Goal: Task Accomplishment & Management: Use online tool/utility

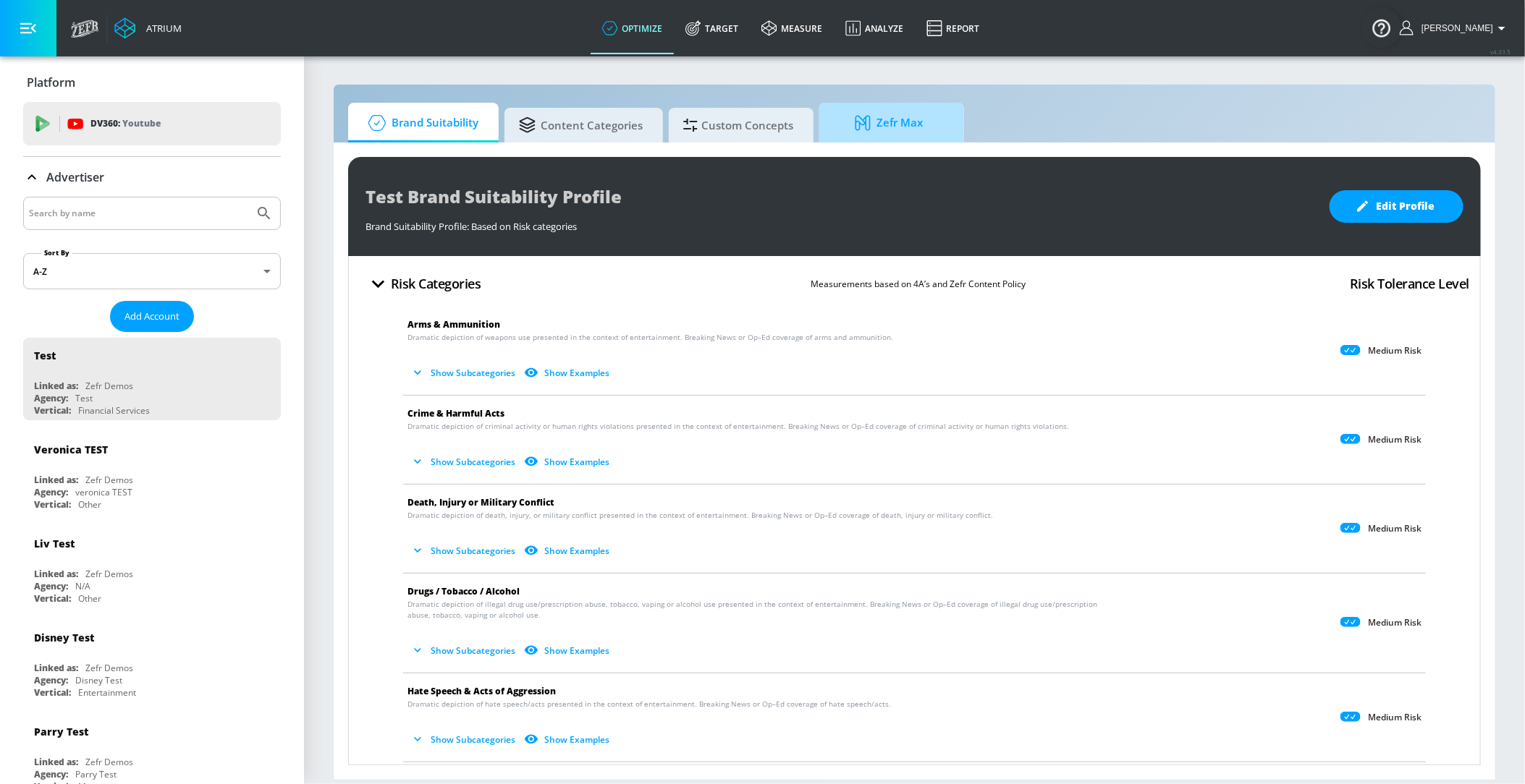
click at [874, 137] on span "Zefr Max" at bounding box center [889, 123] width 110 height 34
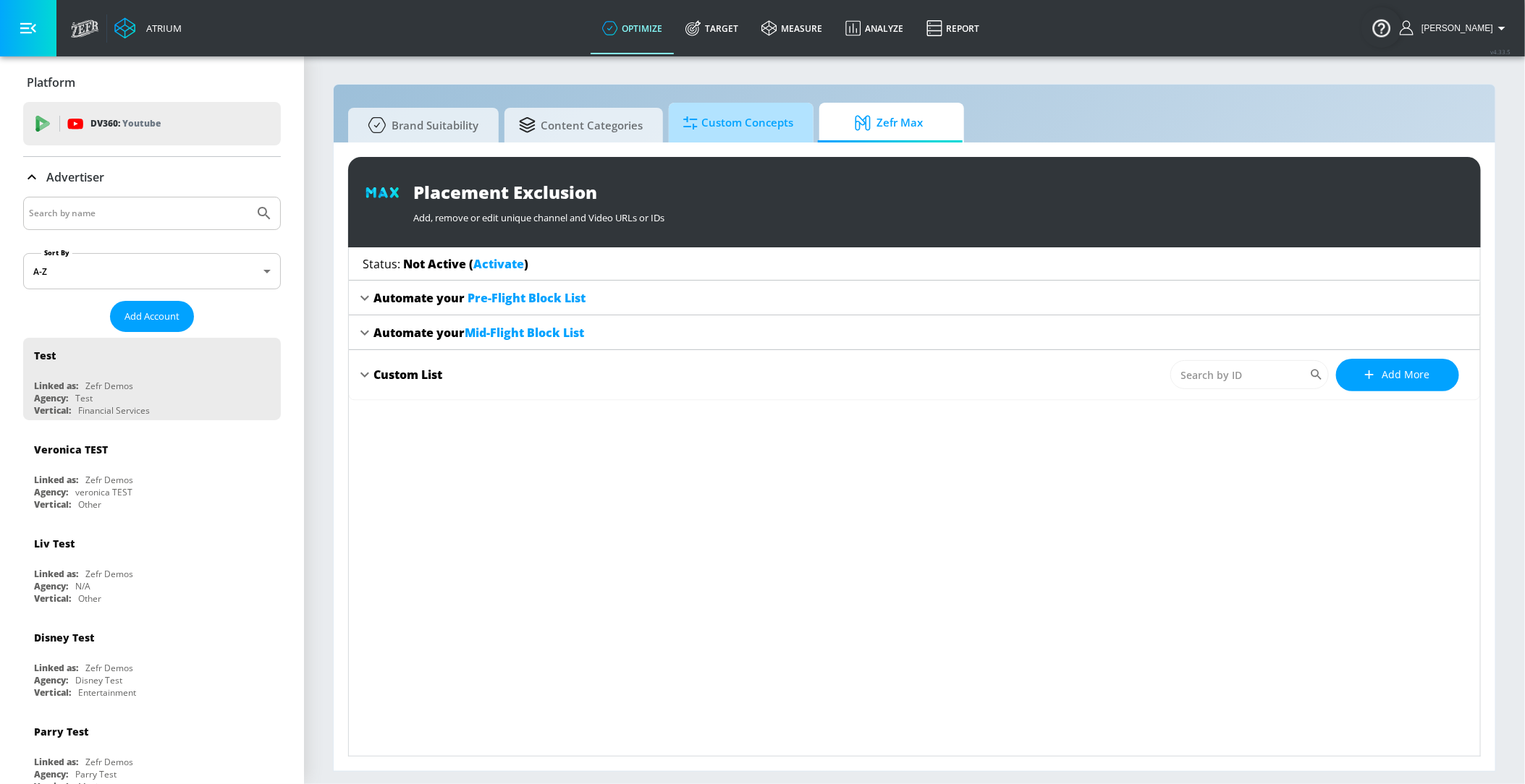
click at [760, 119] on span "Custom Concepts" at bounding box center [738, 123] width 110 height 34
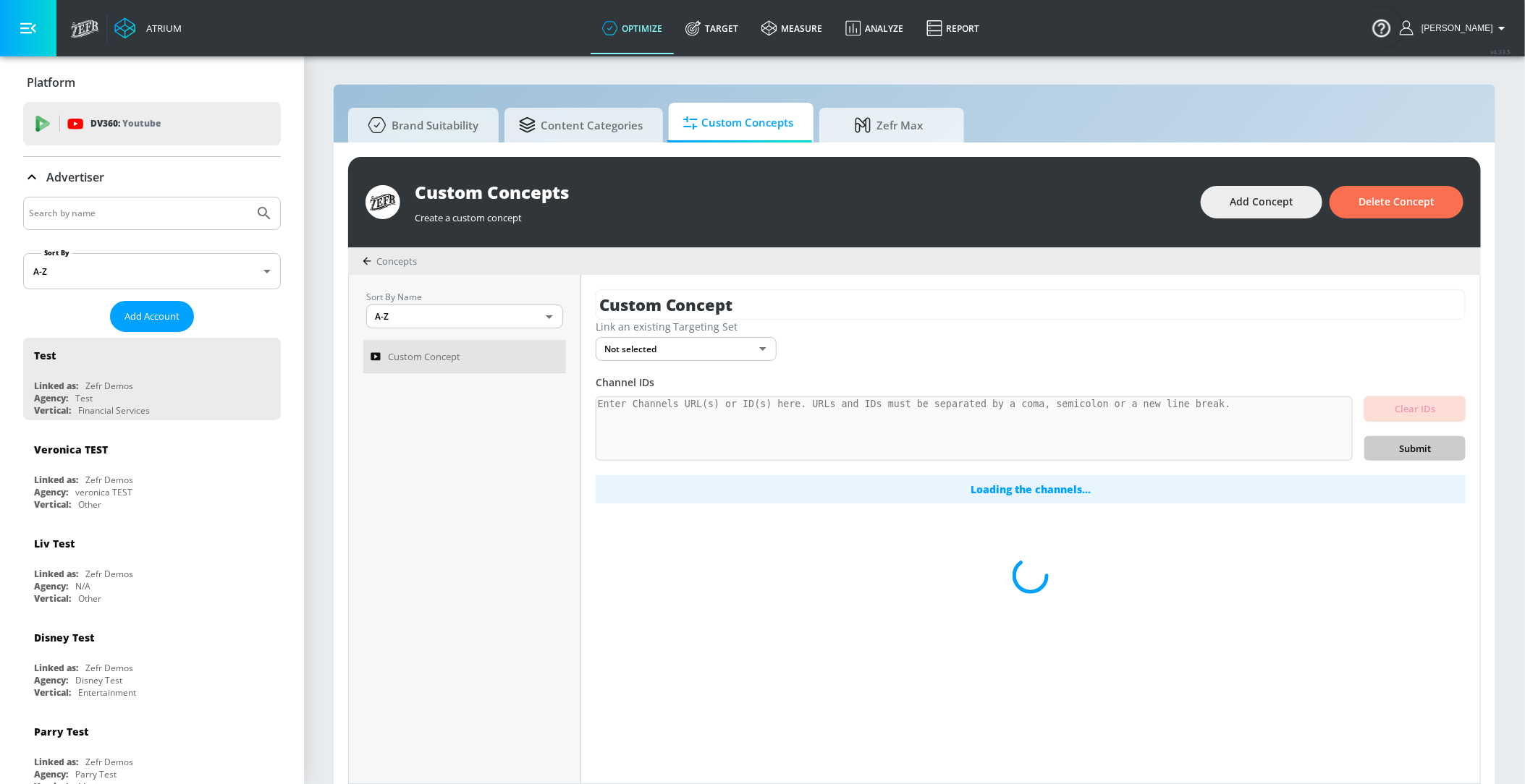
scroll to position [14, 0]
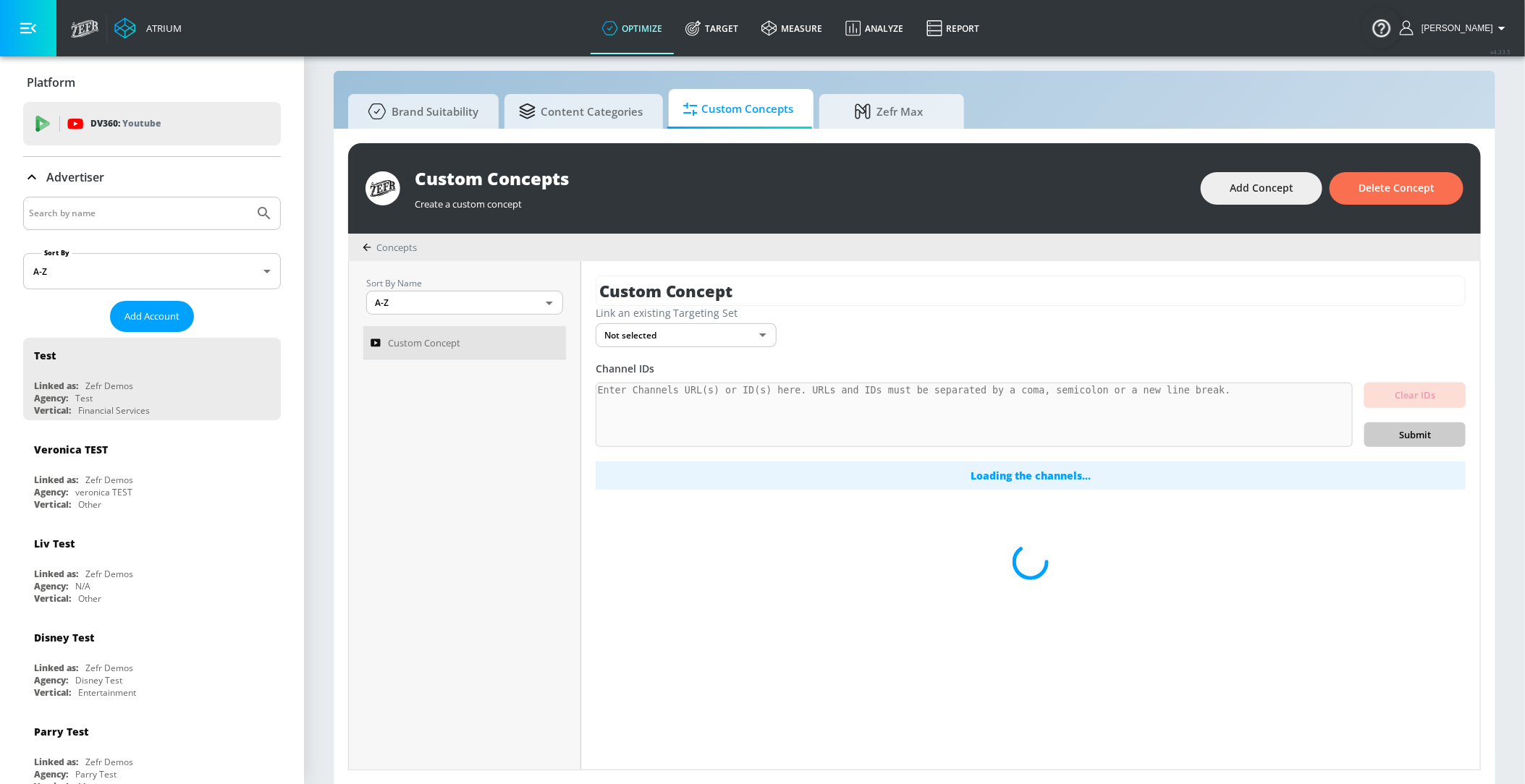
click at [595, 87] on div "Brand Suitability Content Categories Custom Concepts Zefr Max Custom Concepts C…" at bounding box center [914, 428] width 1163 height 715
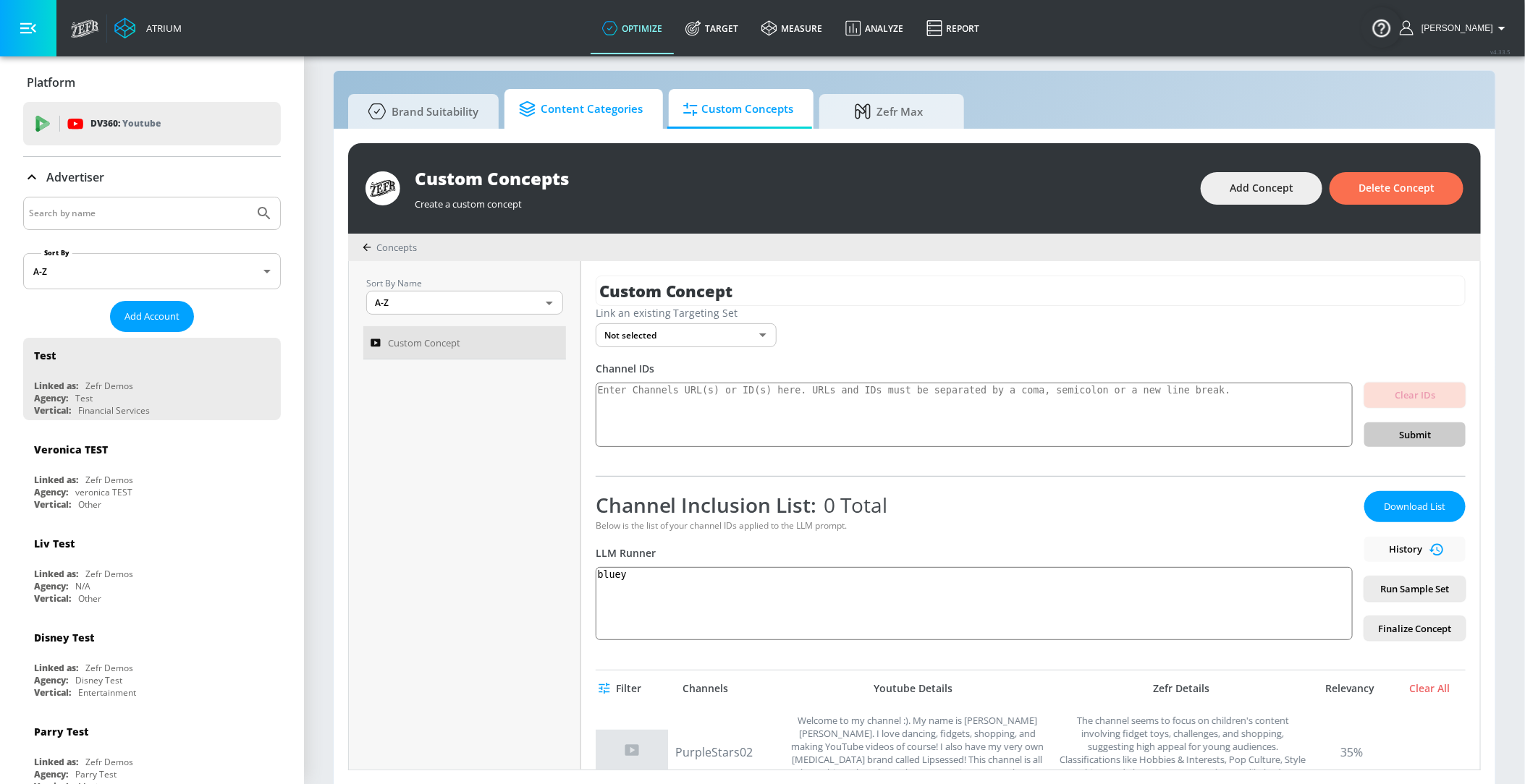
click at [598, 106] on span "Content Categories" at bounding box center [580, 109] width 124 height 34
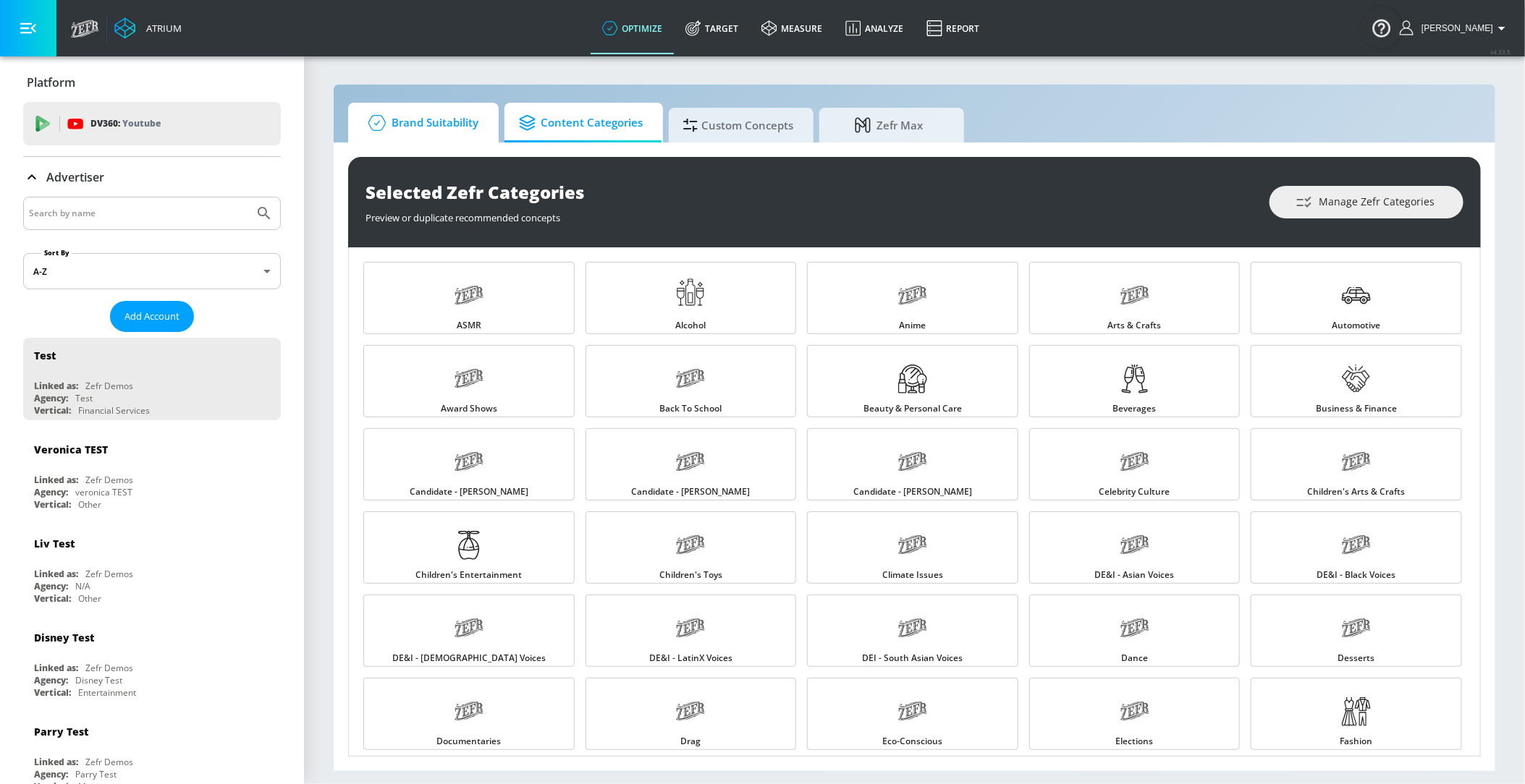
click at [407, 116] on span "Brand Suitability" at bounding box center [421, 123] width 116 height 34
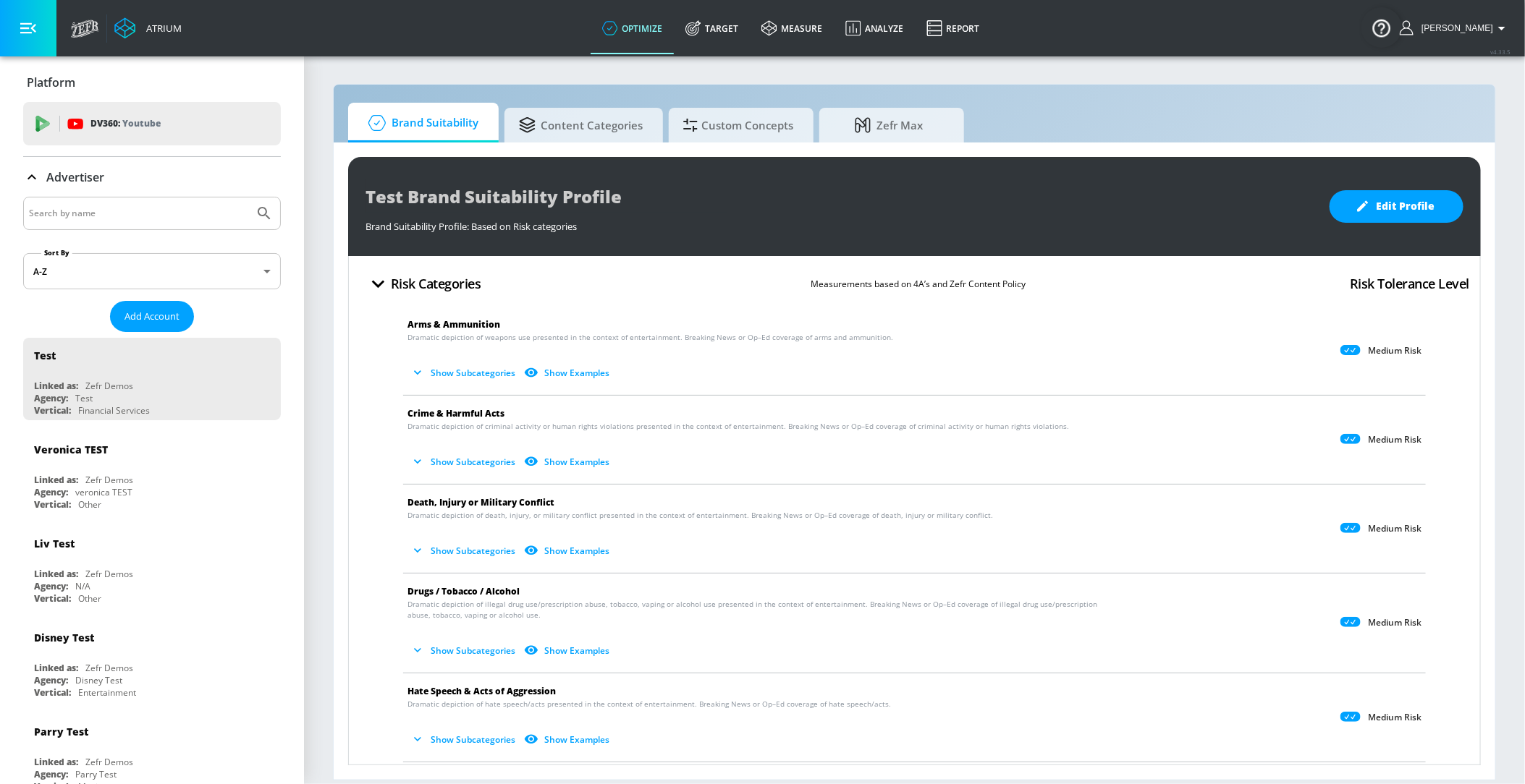
click at [208, 217] on input "Search by name" at bounding box center [138, 213] width 219 height 19
type input "hyundai"
click at [248, 198] on button "Submit Search" at bounding box center [263, 213] width 32 height 32
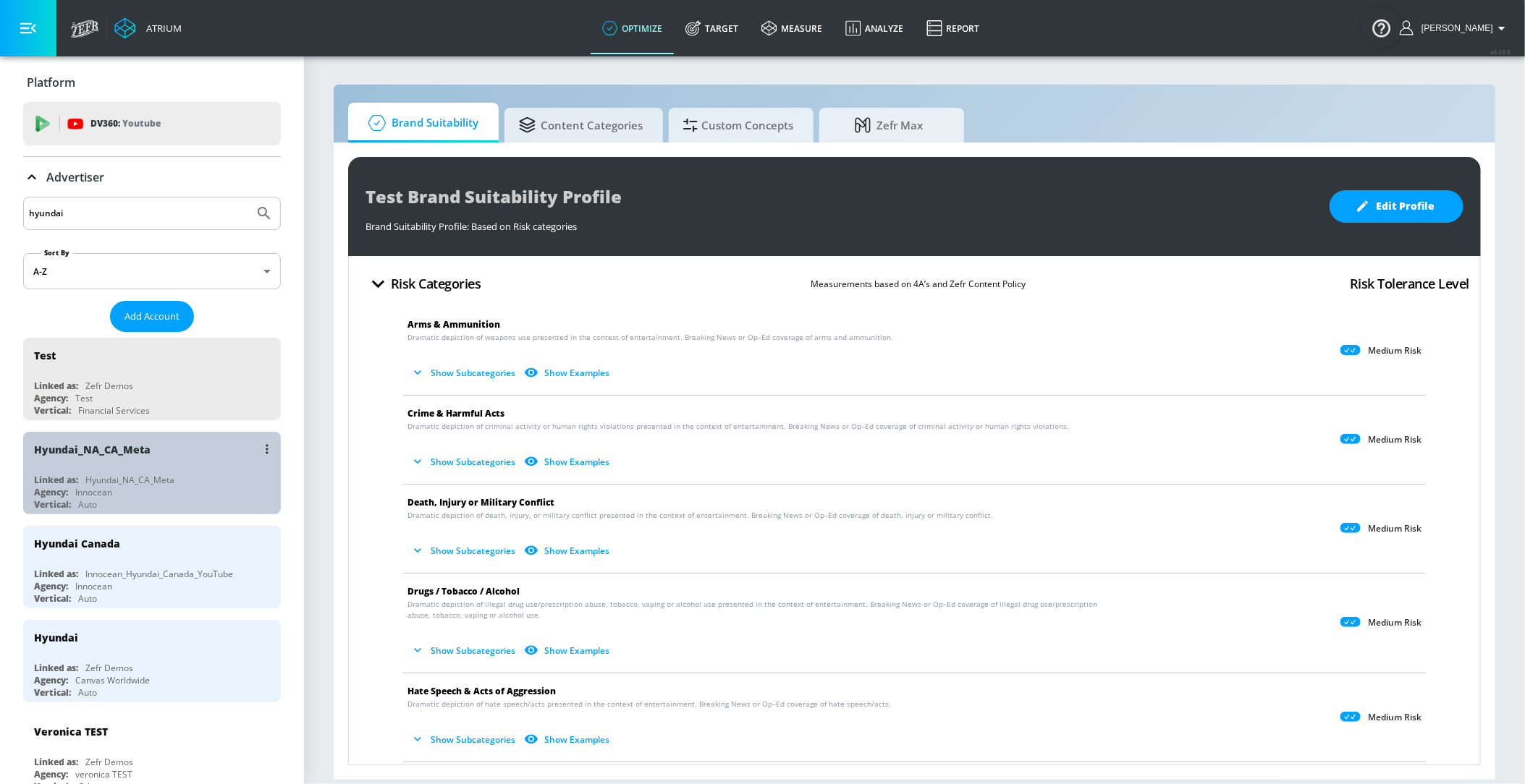
click at [98, 445] on div "Hyundai_NA_CA_Meta" at bounding box center [92, 449] width 116 height 14
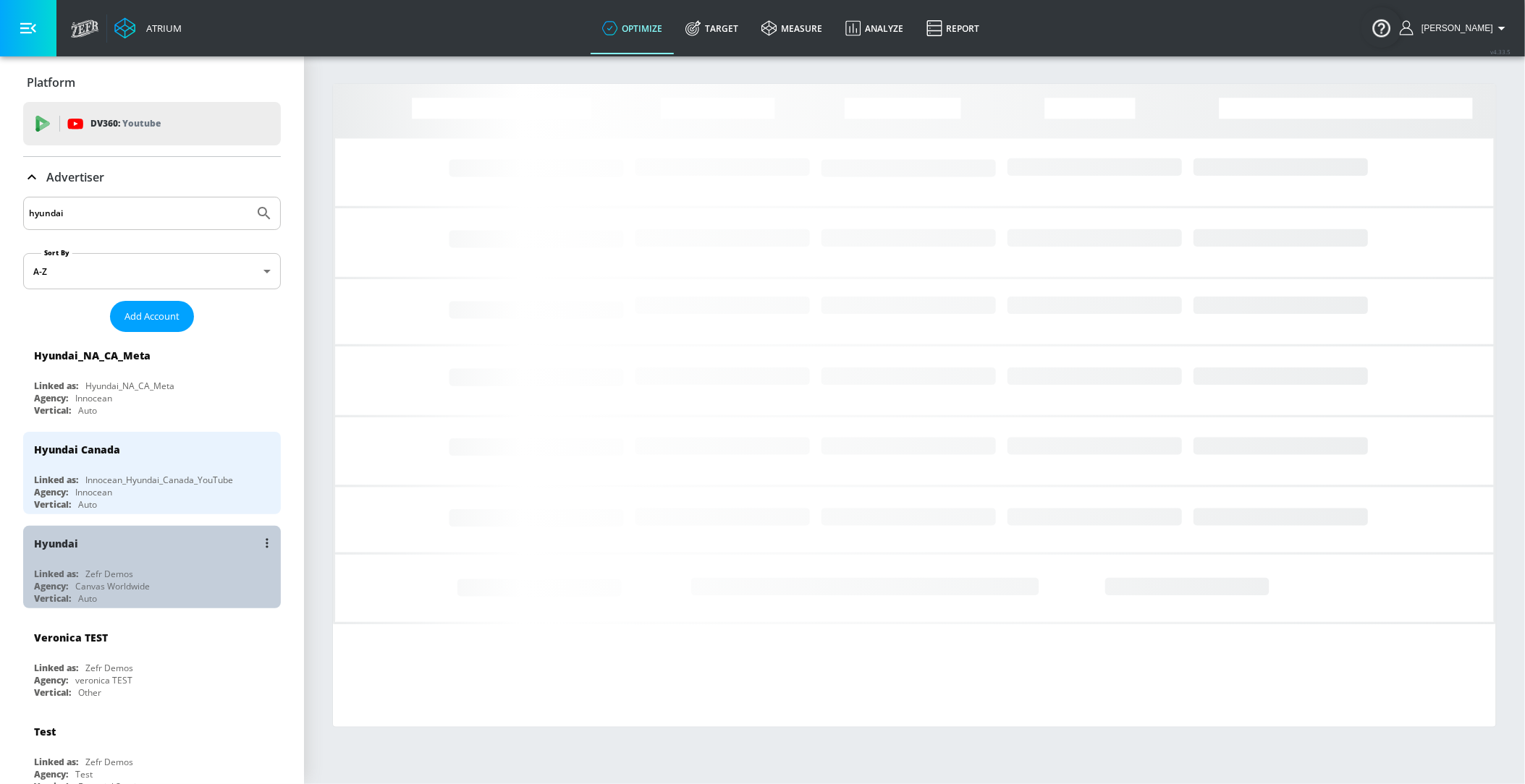
click at [77, 568] on div "Linked as:" at bounding box center [56, 575] width 44 height 13
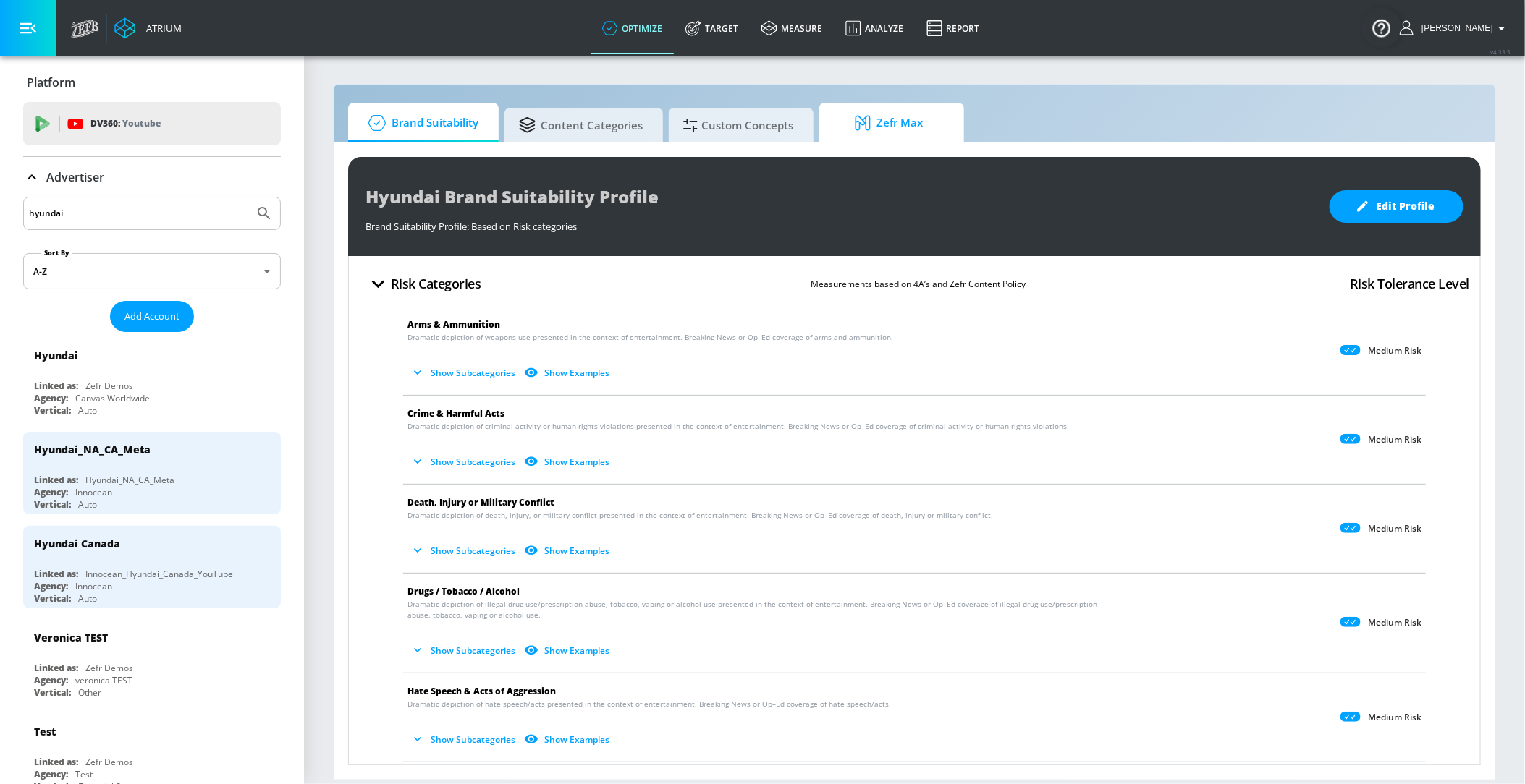
click at [924, 123] on span "Zefr Max" at bounding box center [889, 123] width 110 height 34
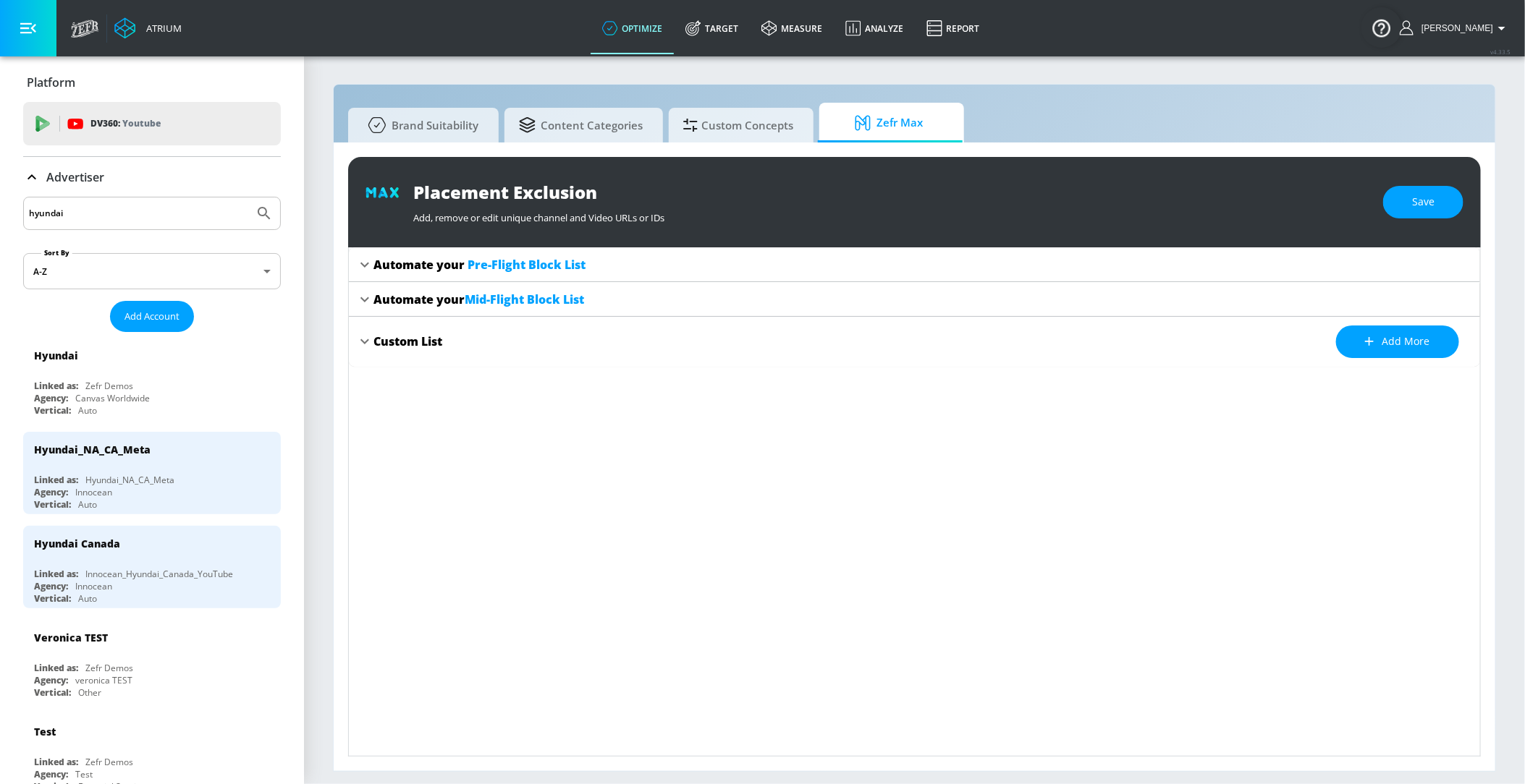
click at [430, 336] on div "Custom List" at bounding box center [408, 342] width 69 height 16
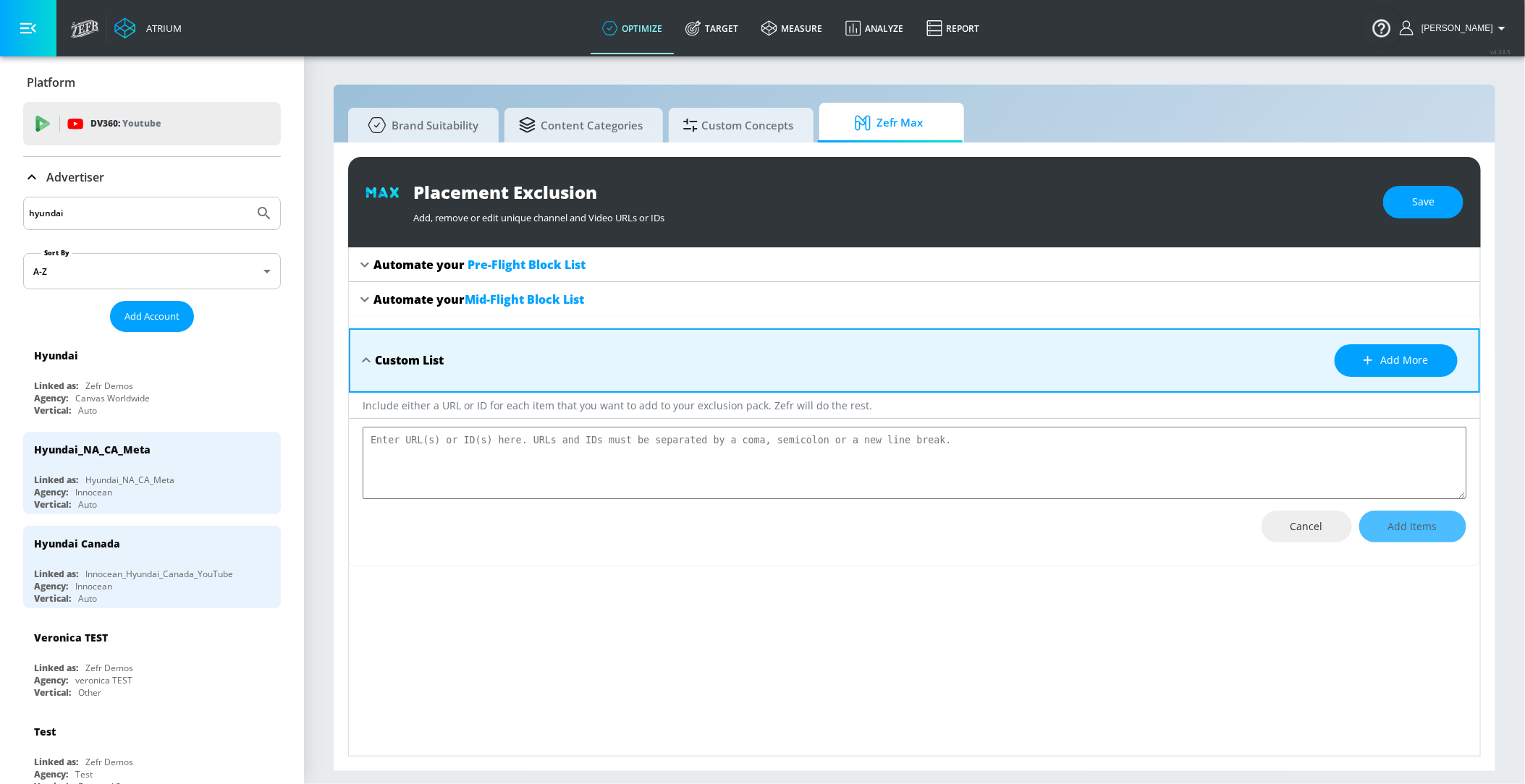
click at [430, 350] on div "Custom List Add more" at bounding box center [922, 361] width 1096 height 32
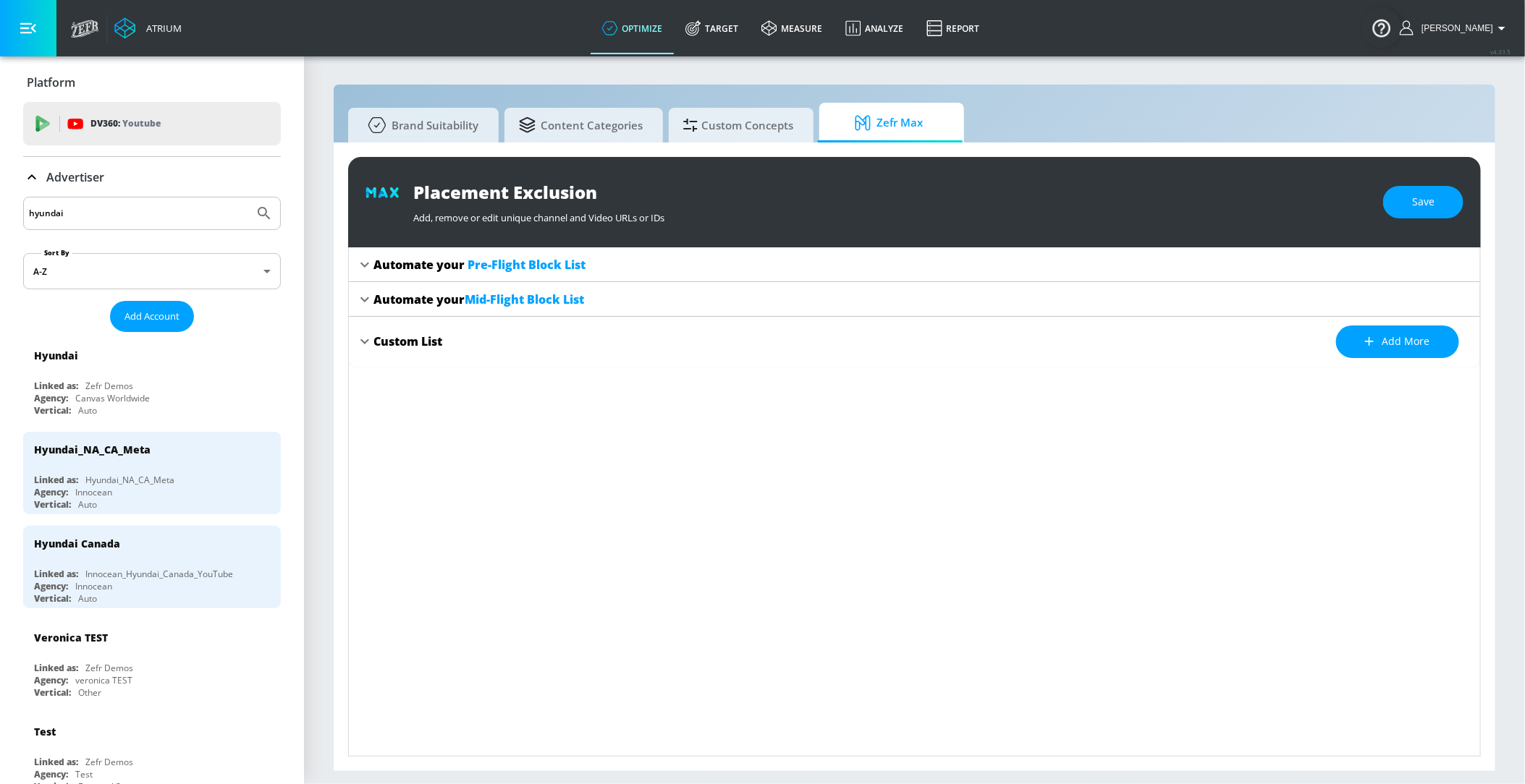
click at [483, 287] on div "Automate your Mid-Flight Block List" at bounding box center [914, 300] width 1131 height 34
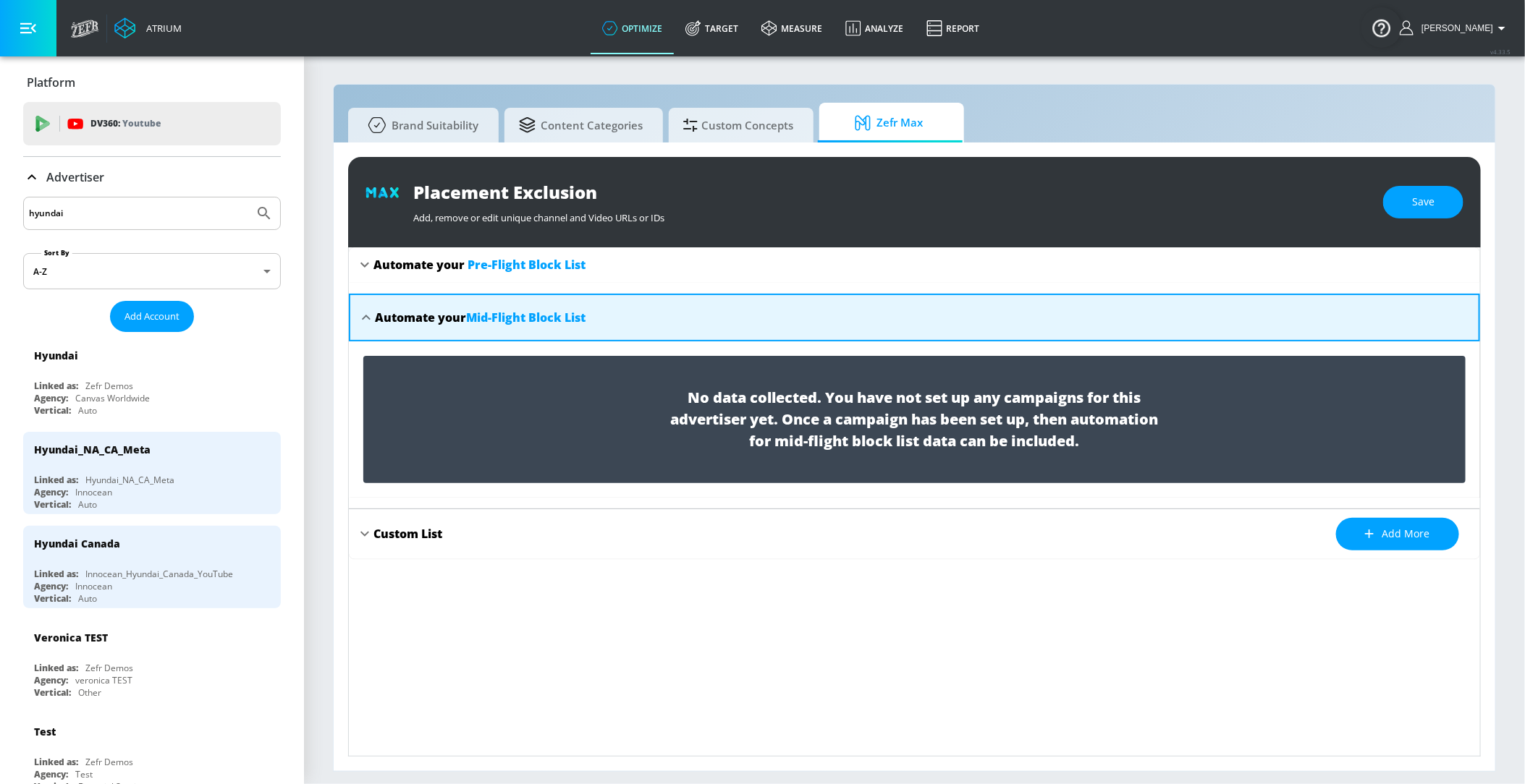
click at [483, 268] on span "Pre-Flight Block List" at bounding box center [526, 265] width 118 height 16
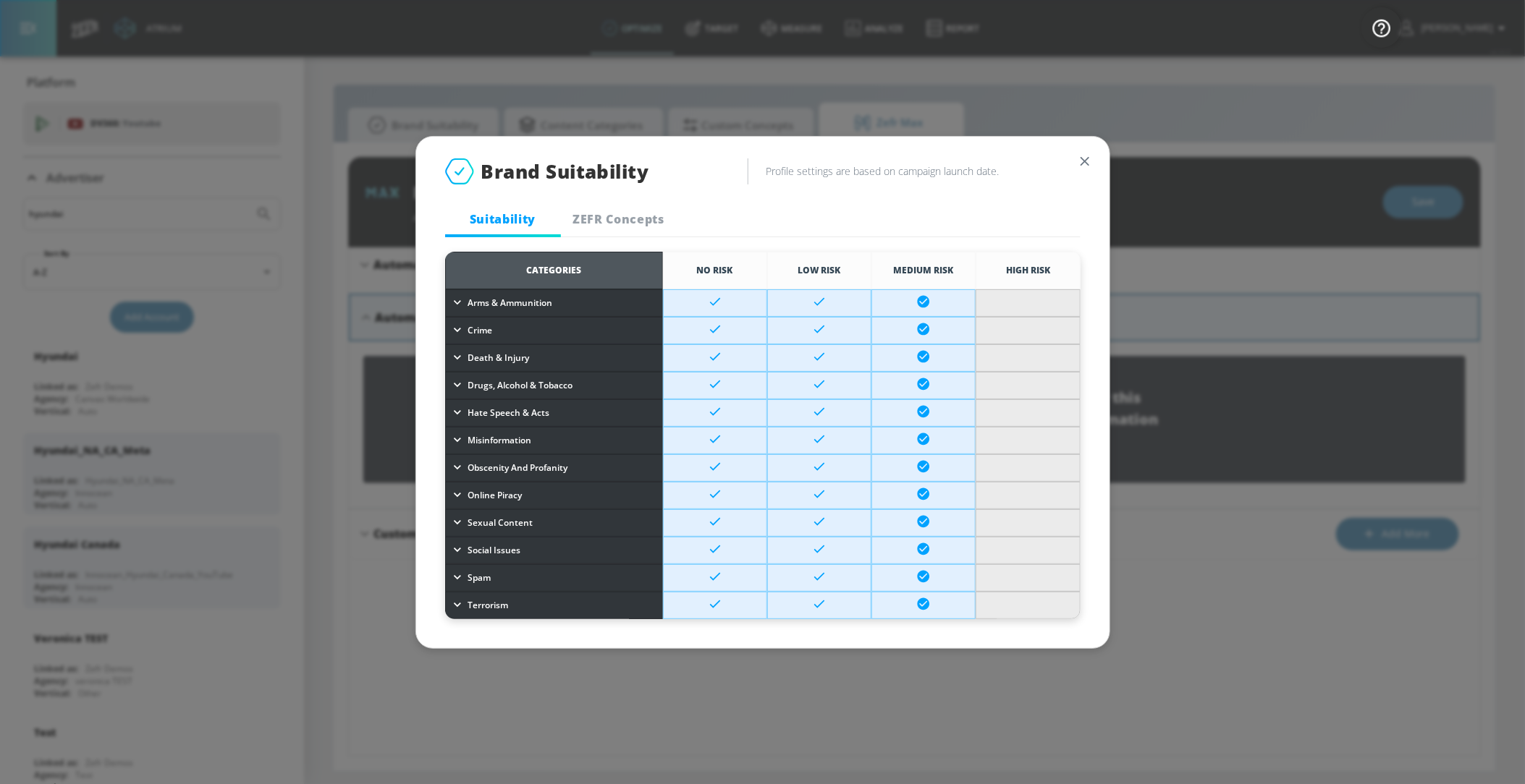
click at [1071, 166] on h6 "Profile settings are based on campaign launch date." at bounding box center [922, 171] width 315 height 14
click at [1101, 162] on div "Brand Suitability Profile settings are based on campaign launch date. Suitabili…" at bounding box center [762, 187] width 693 height 100
click at [1091, 150] on div "Brand Suitability Profile settings are based on campaign launch date. Suitabili…" at bounding box center [762, 187] width 693 height 100
click at [1086, 150] on div "Brand Suitability Profile settings are based on campaign launch date. Suitabili…" at bounding box center [762, 187] width 693 height 100
click at [1086, 176] on div "Brand Suitability Profile settings are based on campaign launch date. Suitabili…" at bounding box center [762, 187] width 693 height 100
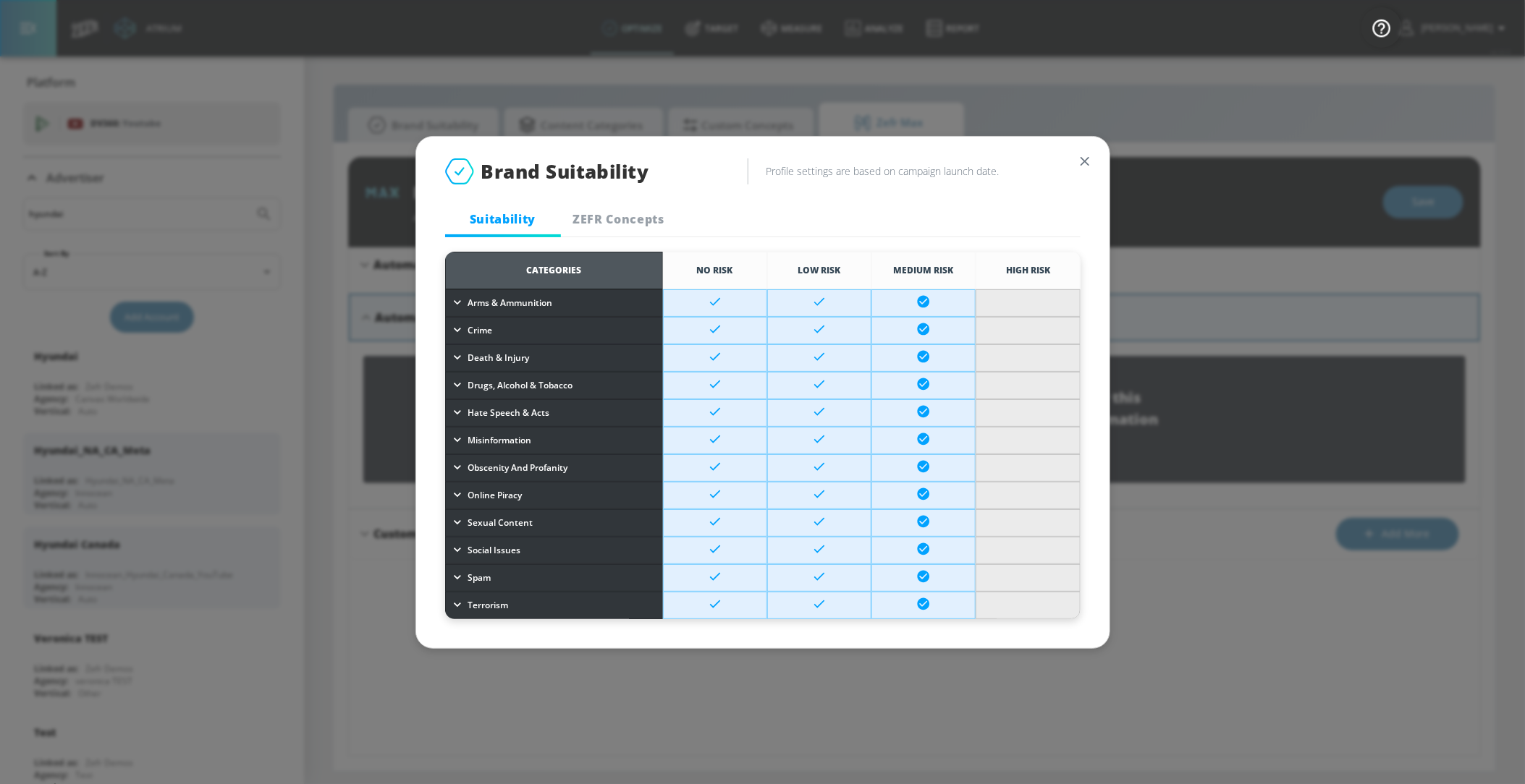
click at [1084, 146] on div "Brand Suitability Profile settings are based on campaign launch date. Suitabili…" at bounding box center [762, 187] width 693 height 100
click at [1079, 164] on icon "button" at bounding box center [1085, 161] width 16 height 16
type textarea "x"
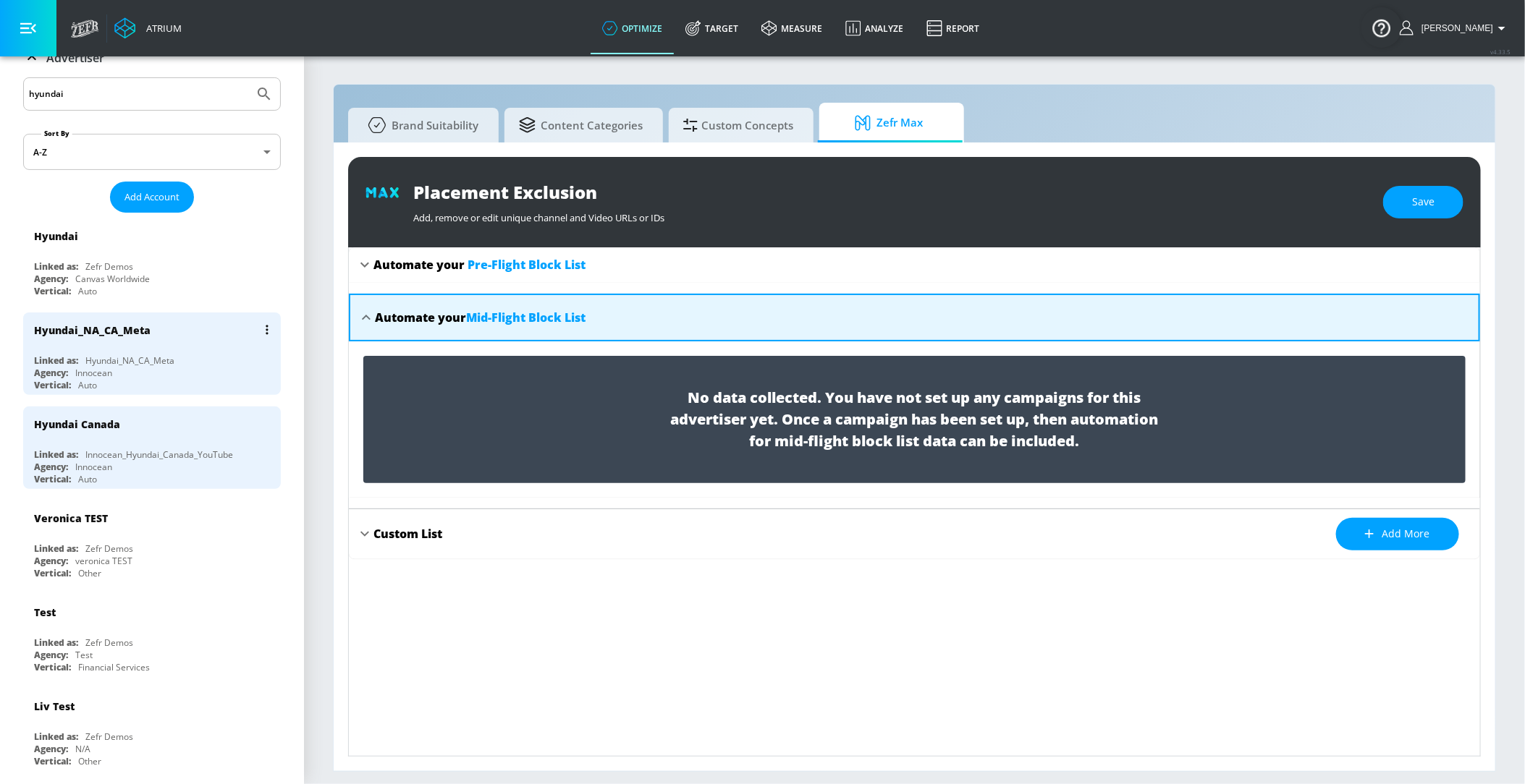
scroll to position [129, 0]
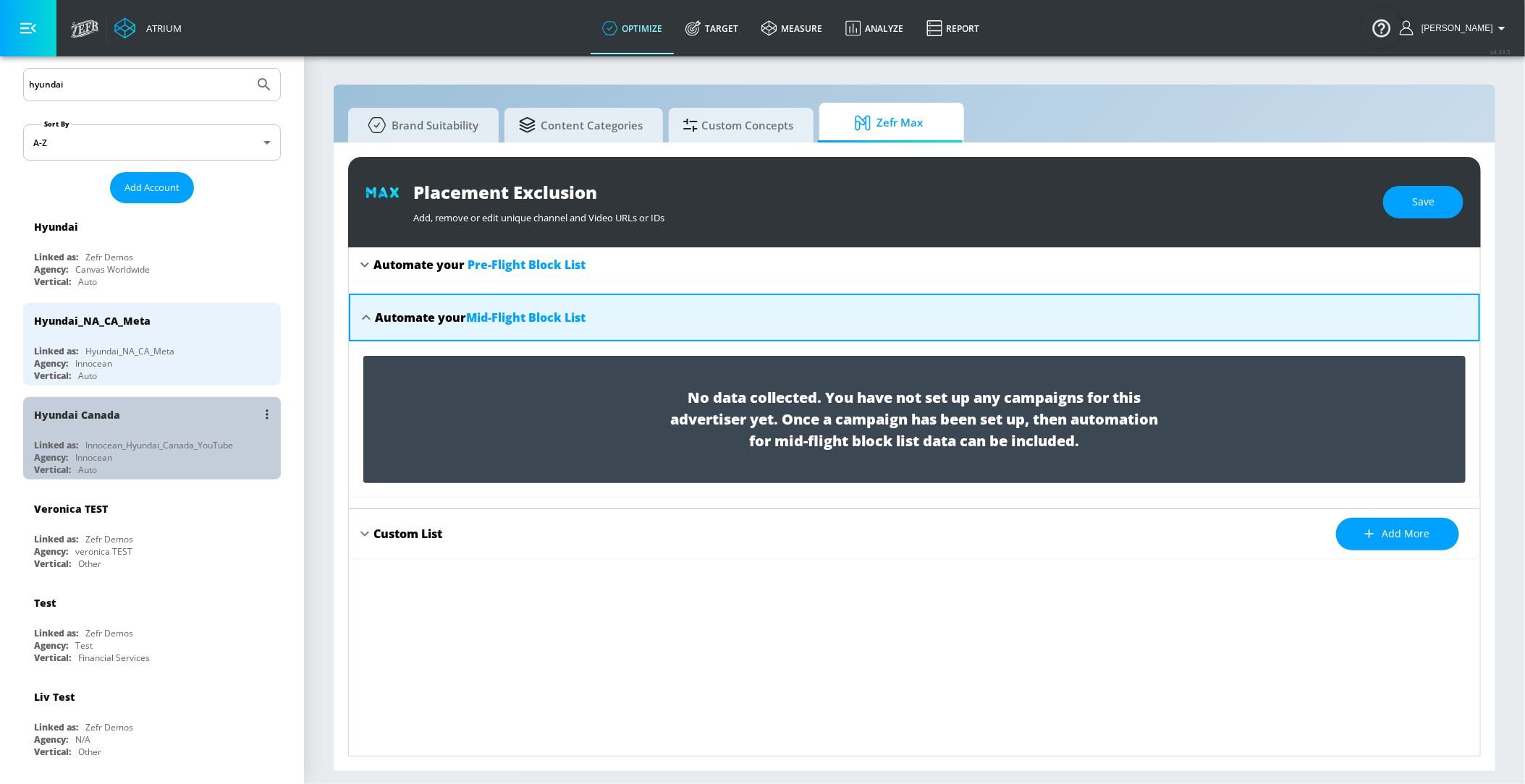
click at [161, 423] on div "Hyundai Canada" at bounding box center [155, 414] width 243 height 34
